Goal: Task Accomplishment & Management: Use online tool/utility

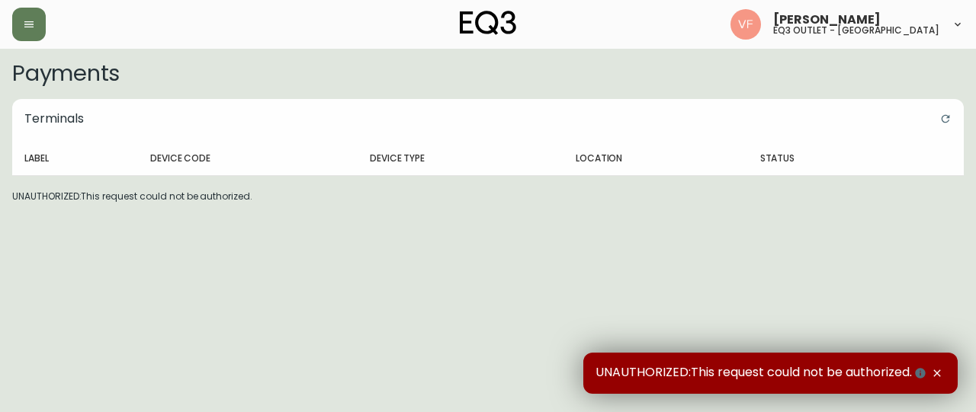
click at [36, 5] on div "[PERSON_NAME] eq3 outlet - [GEOGRAPHIC_DATA]" at bounding box center [487, 24] width 951 height 49
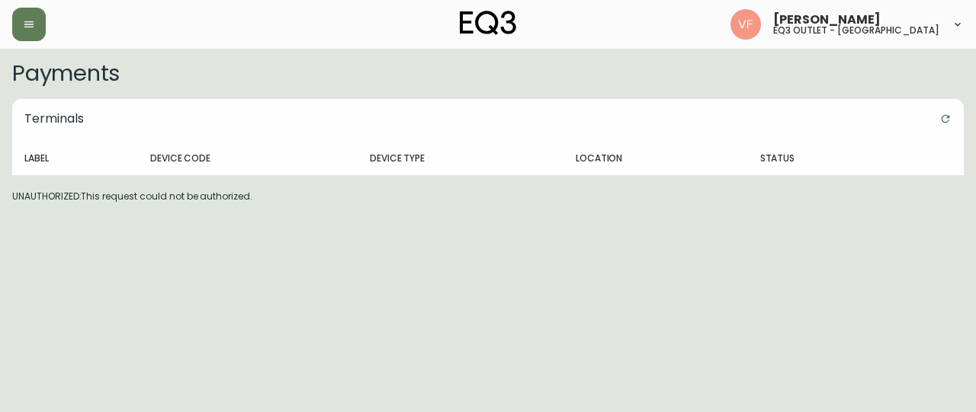
drag, startPoint x: 33, startPoint y: 16, endPoint x: 36, endPoint y: 5, distance: 11.1
click at [36, 5] on div "[PERSON_NAME] eq3 outlet - [GEOGRAPHIC_DATA]" at bounding box center [487, 24] width 951 height 49
click at [37, 31] on button "button" at bounding box center [29, 25] width 34 height 34
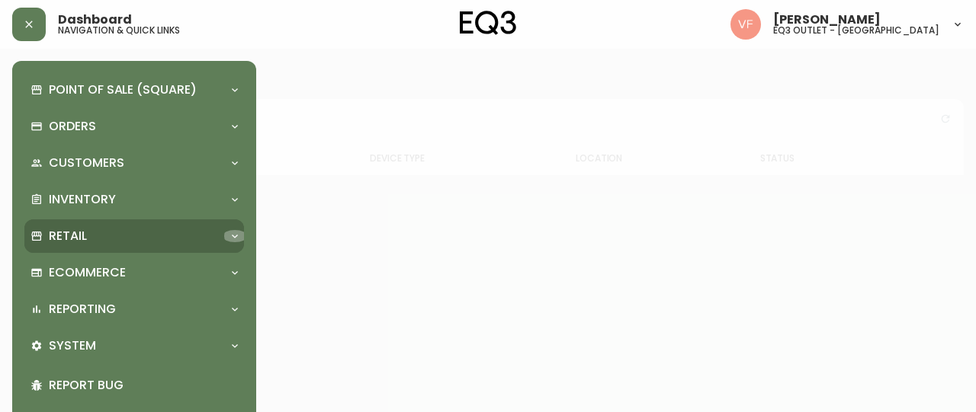
click at [238, 231] on icon at bounding box center [235, 236] width 12 height 12
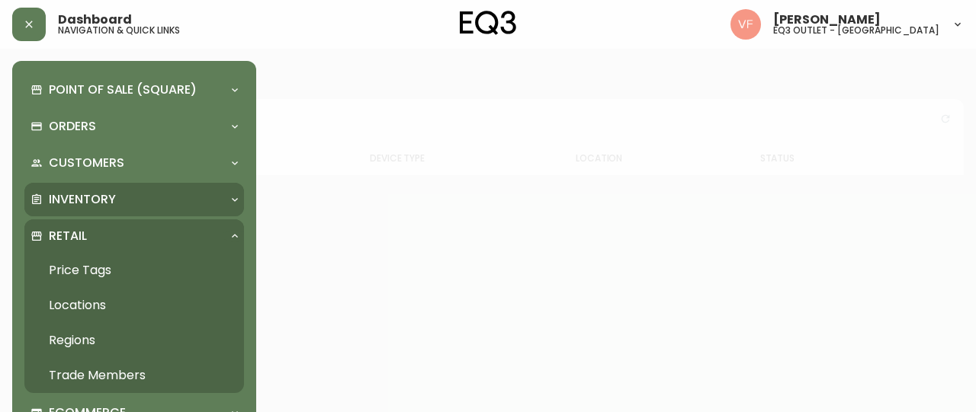
click at [231, 196] on icon at bounding box center [235, 200] width 12 height 12
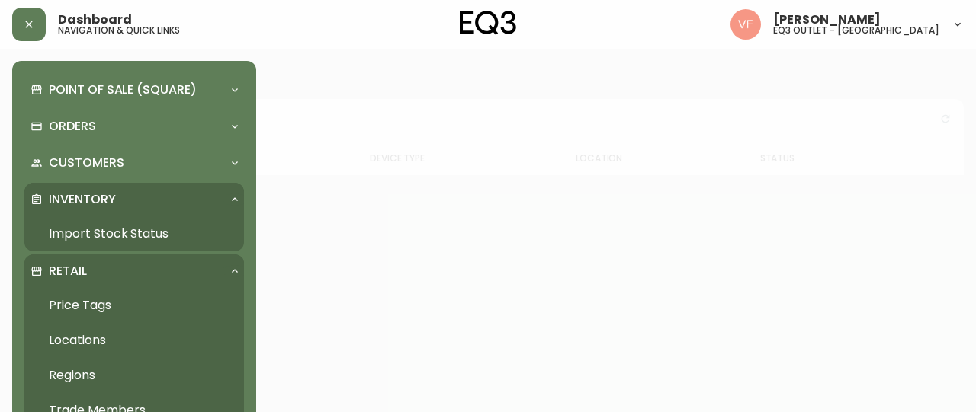
click at [149, 225] on link "Import Stock Status" at bounding box center [134, 233] width 220 height 35
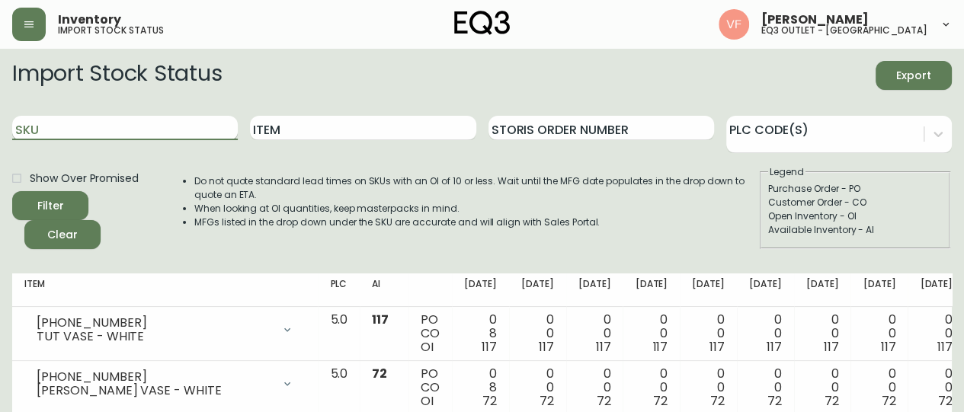
click at [159, 126] on input "SKU" at bounding box center [125, 128] width 226 height 24
type input "[PHONE_NUMBER]"
click at [163, 127] on input "[PHONE_NUMBER]" at bounding box center [125, 128] width 226 height 24
click at [12, 191] on button "Filter" at bounding box center [50, 205] width 76 height 29
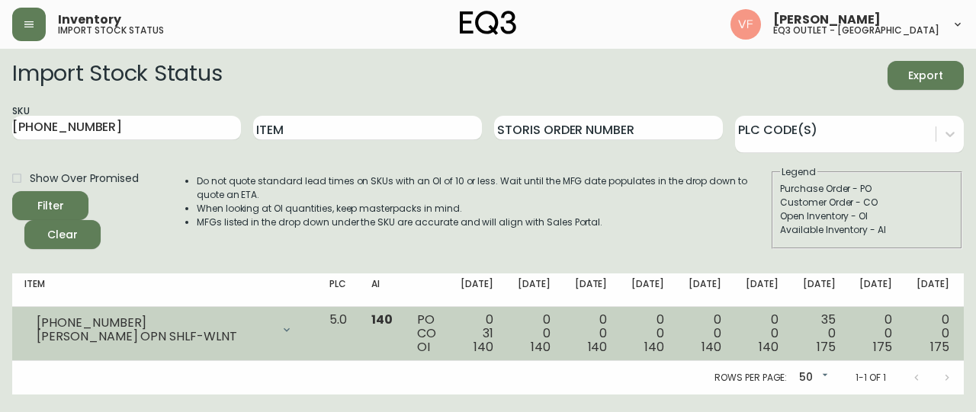
click at [473, 341] on span "140" at bounding box center [483, 347] width 20 height 18
